Goal: Task Accomplishment & Management: Use online tool/utility

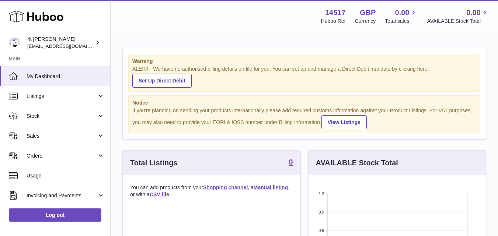
click at [258, 22] on div "Menu Huboo 14517 Huboo Ref GBP Currency 0.00 Total sales 0.00 AVAILABLE Stock T…" at bounding box center [305, 16] width 370 height 17
click at [338, 24] on div "Huboo Ref" at bounding box center [333, 21] width 25 height 7
click at [338, 16] on strong "14517" at bounding box center [335, 13] width 21 height 10
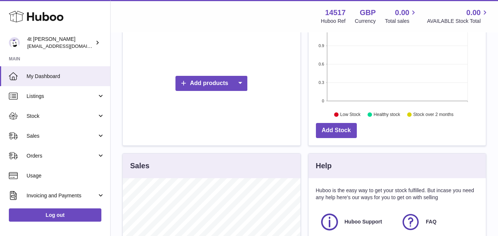
scroll to position [130, 0]
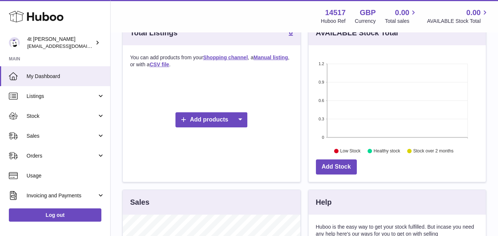
drag, startPoint x: 328, startPoint y: 134, endPoint x: 312, endPoint y: 55, distance: 80.8
click at [329, 138] on g "1.2 0.9 0.6 0.3 0" at bounding box center [393, 101] width 149 height 78
click at [353, 170] on link "Add Stock" at bounding box center [336, 167] width 41 height 15
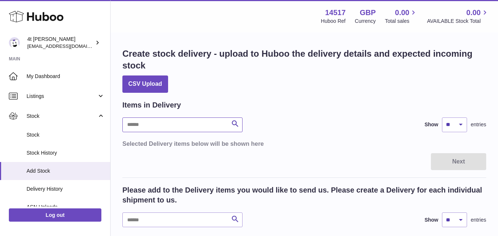
click at [180, 129] on input "text" at bounding box center [182, 125] width 120 height 15
click at [272, 107] on div "Items in Delivery" at bounding box center [304, 105] width 364 height 10
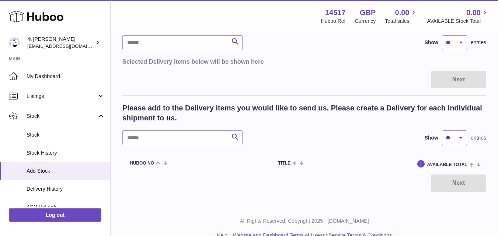
scroll to position [96, 0]
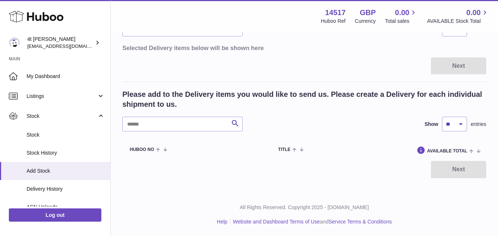
click at [188, 115] on div "Please add to the Delivery items you would like to send us. Please create a Del…" at bounding box center [304, 111] width 364 height 42
click at [188, 121] on input "text" at bounding box center [182, 124] width 120 height 15
click at [188, 122] on input "text" at bounding box center [182, 124] width 120 height 15
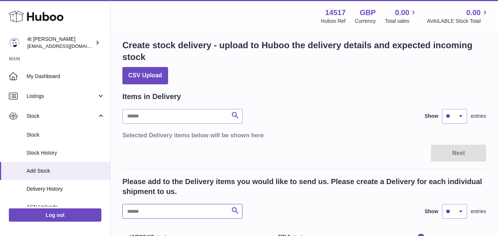
scroll to position [0, 0]
